Goal: Information Seeking & Learning: Learn about a topic

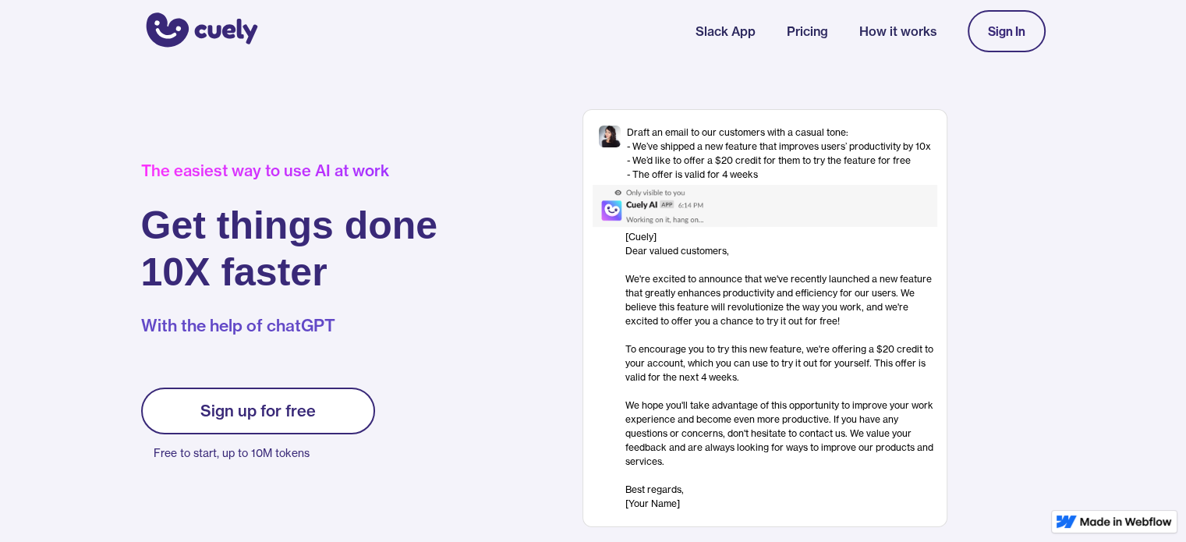
click at [907, 32] on link "How it works" at bounding box center [897, 31] width 77 height 19
click at [794, 29] on link "Pricing" at bounding box center [806, 31] width 41 height 19
click at [798, 31] on link "Pricing" at bounding box center [806, 31] width 41 height 19
click at [864, 34] on link "How it works" at bounding box center [897, 31] width 77 height 19
click at [218, 20] on img "home" at bounding box center [199, 31] width 117 height 42
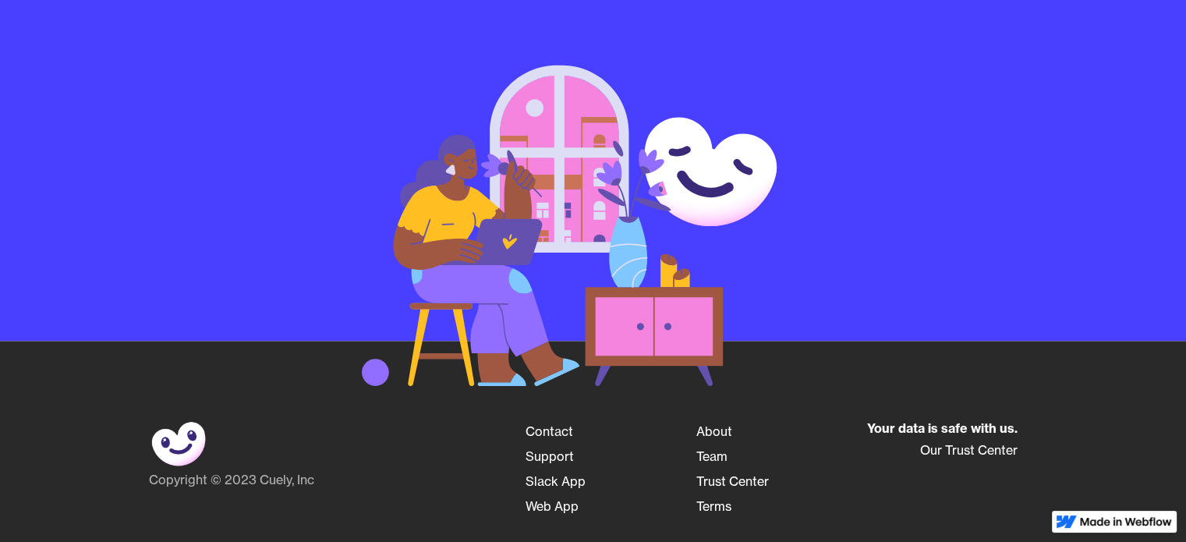
scroll to position [2509, 0]
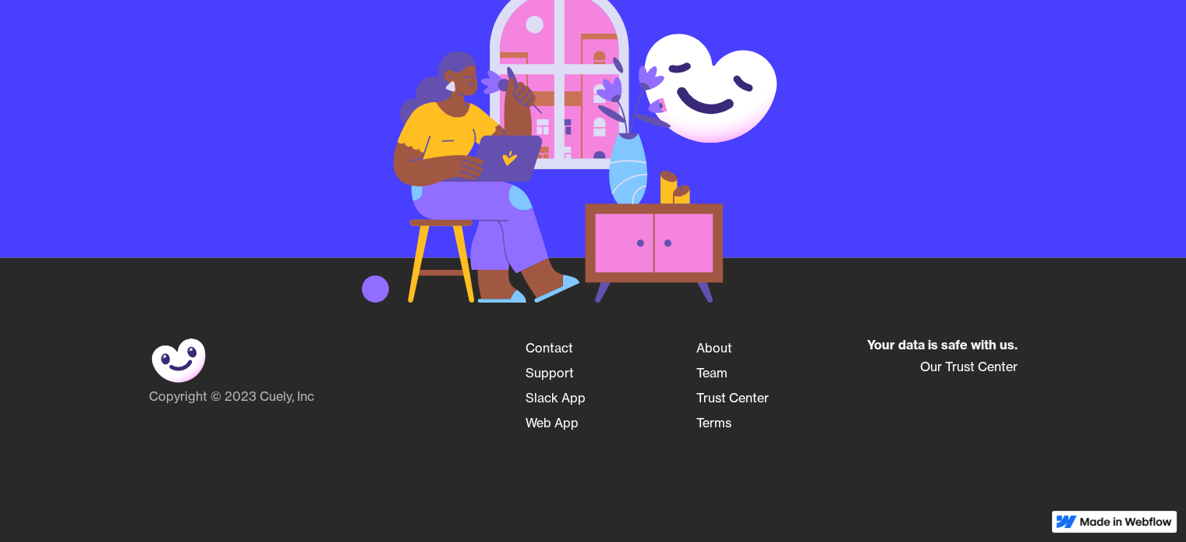
click at [709, 360] on link "Team" at bounding box center [711, 372] width 31 height 25
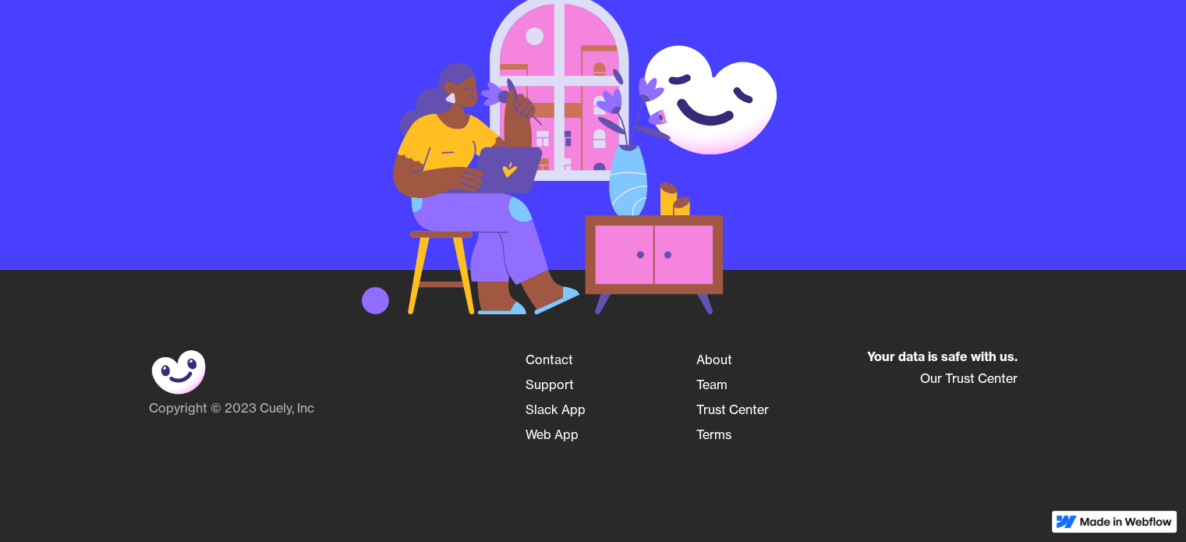
scroll to position [2509, 0]
